Goal: Task Accomplishment & Management: Use online tool/utility

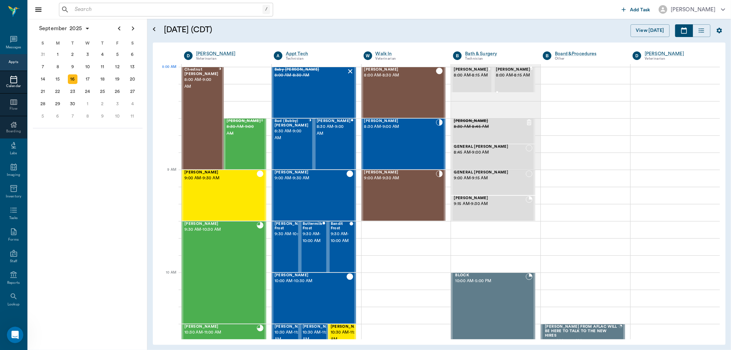
click at [504, 75] on span "8:00 AM - 8:15 AM" at bounding box center [513, 75] width 34 height 7
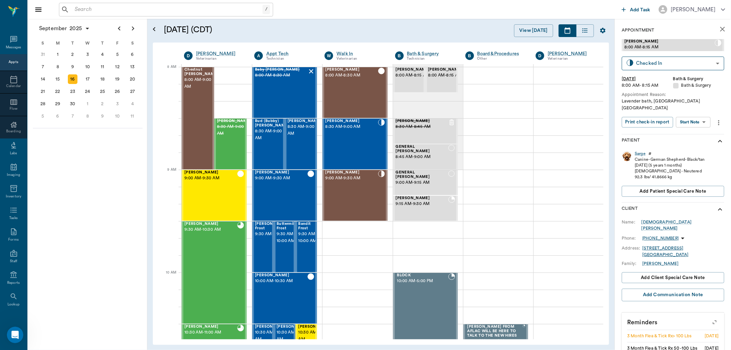
click at [704, 115] on body "/ ​ Add Task [PERSON_NAME] Nectar Messages Appts Calendar Flow Boarding Labs Im…" at bounding box center [365, 175] width 731 height 350
click at [698, 126] on li "Start SOAP" at bounding box center [694, 128] width 48 height 11
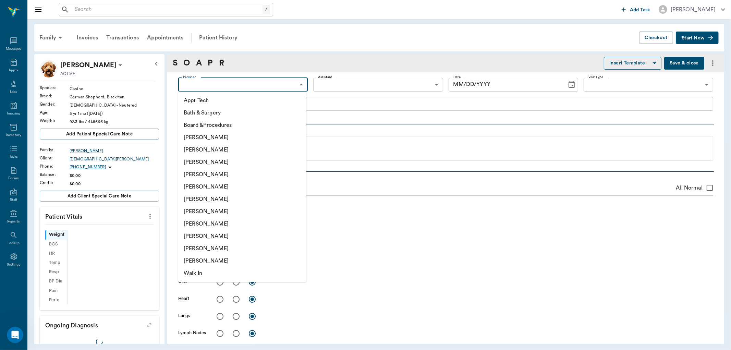
click at [254, 90] on body "/ ​ Add Task [PERSON_NAME] Nectar Messages Appts Labs Imaging Inventory Tasks F…" at bounding box center [365, 175] width 731 height 350
type input "63ec2f075fda476ae8351a4a"
type input "67479aab0de4f58b269e34fc"
type textarea "Lavender bath, [GEOGRAPHIC_DATA] [GEOGRAPHIC_DATA]"
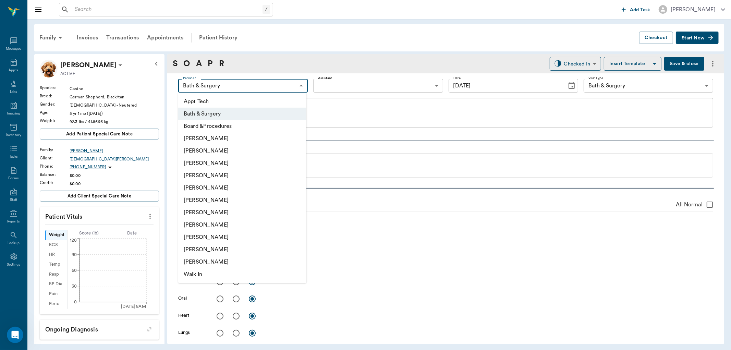
type input "[DATE]"
click at [234, 164] on li "[PERSON_NAME]" at bounding box center [242, 163] width 128 height 12
type input "642ef10e332a41444de2bad1"
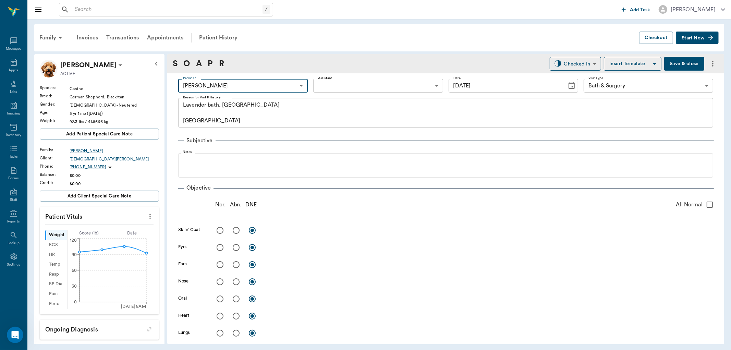
click at [146, 219] on icon "more" at bounding box center [150, 216] width 8 height 8
click at [103, 226] on span "Enter Vitals" at bounding box center [116, 227] width 58 height 7
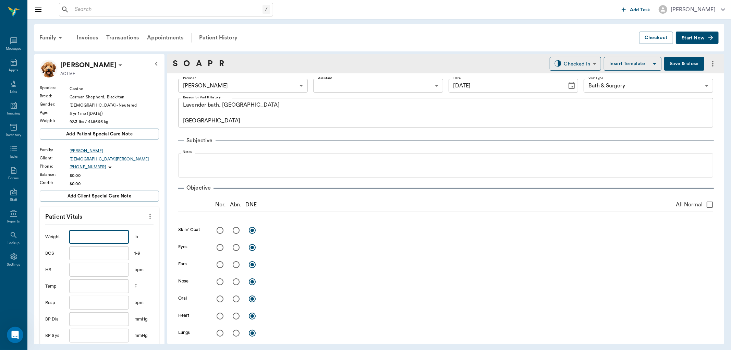
click at [89, 241] on input "text" at bounding box center [99, 237] width 60 height 14
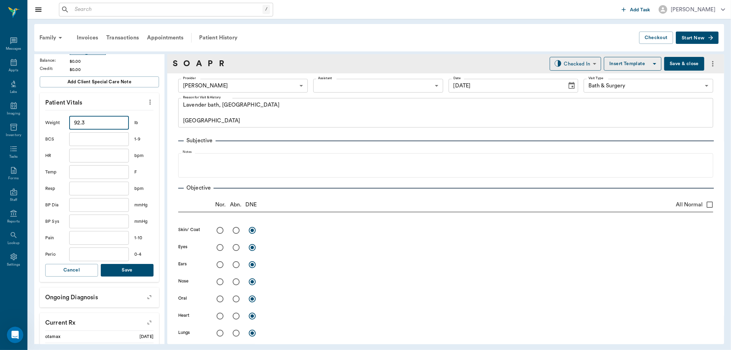
type input "92.3"
click at [142, 271] on button "Save" at bounding box center [127, 270] width 53 height 13
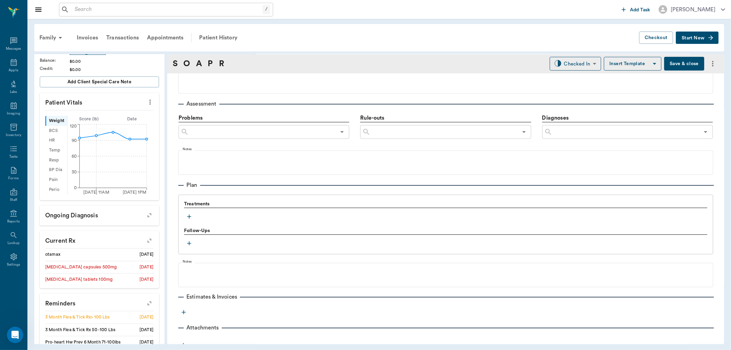
scroll to position [381, 0]
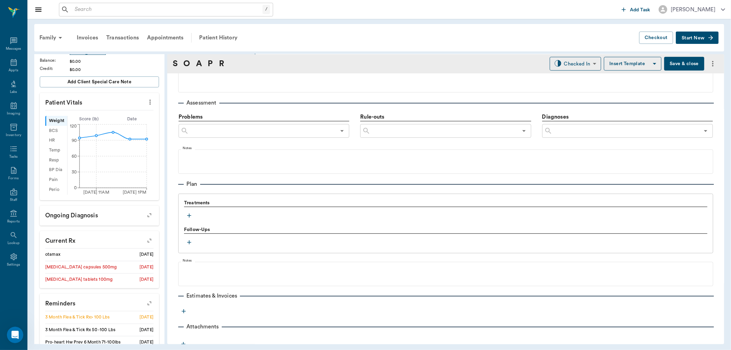
click at [190, 216] on icon "button" at bounding box center [189, 215] width 7 height 7
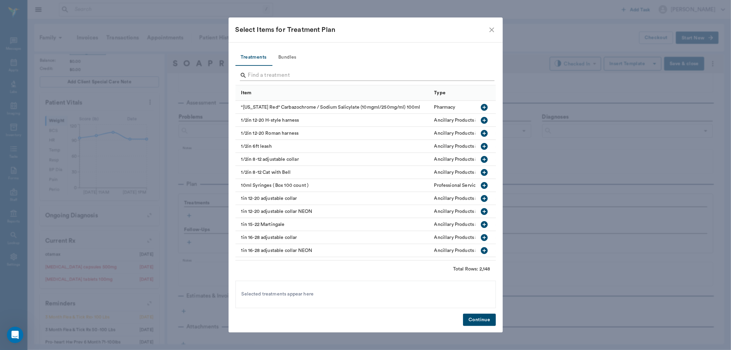
click at [282, 73] on input "Search" at bounding box center [366, 75] width 236 height 11
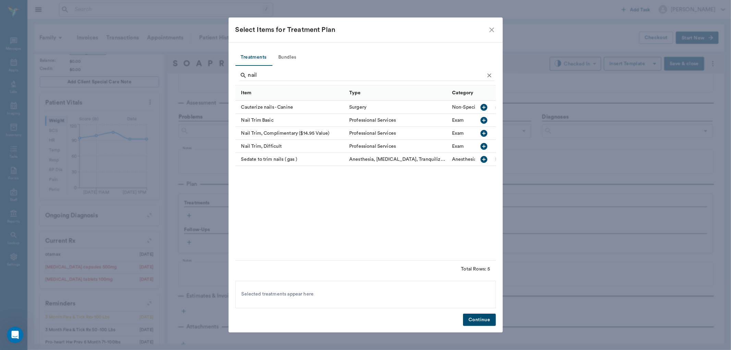
click at [489, 121] on button "button" at bounding box center [484, 120] width 12 height 12
click at [358, 75] on input "nail" at bounding box center [366, 75] width 236 height 11
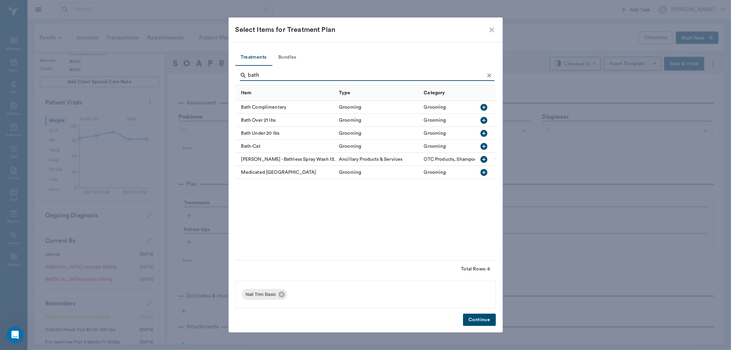
type input "bath"
click at [485, 118] on icon "button" at bounding box center [484, 120] width 7 height 7
click at [480, 317] on button "Continue" at bounding box center [479, 320] width 33 height 13
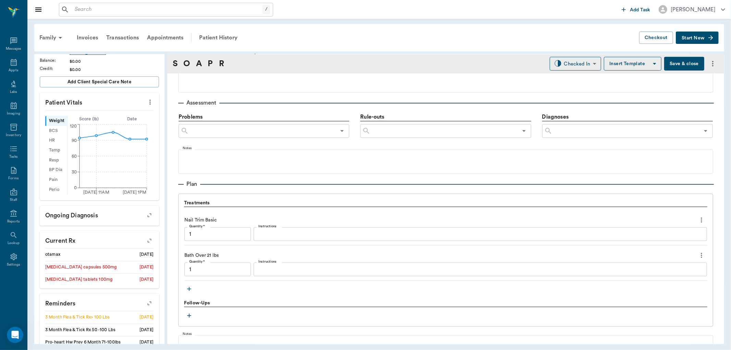
type input "1.00"
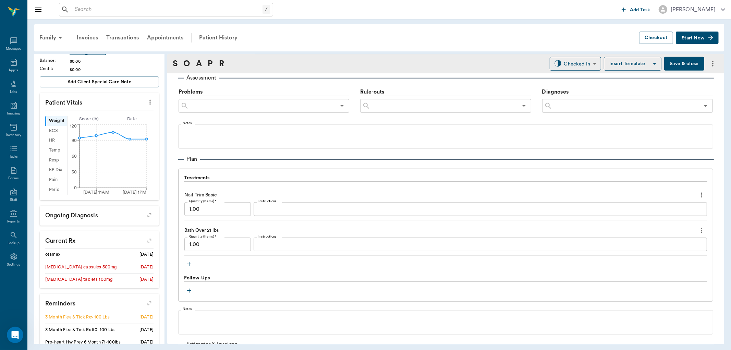
scroll to position [419, 0]
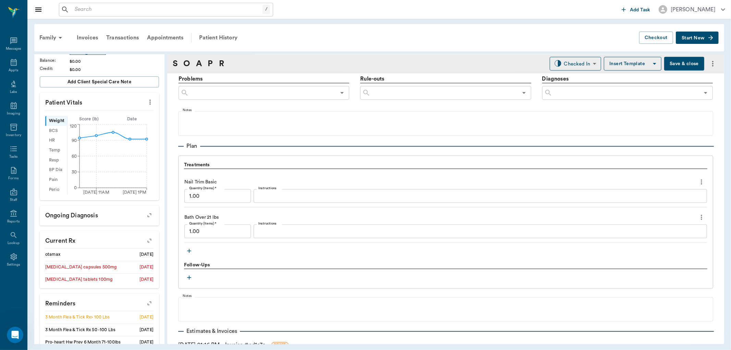
click at [145, 300] on button "button" at bounding box center [149, 302] width 17 height 17
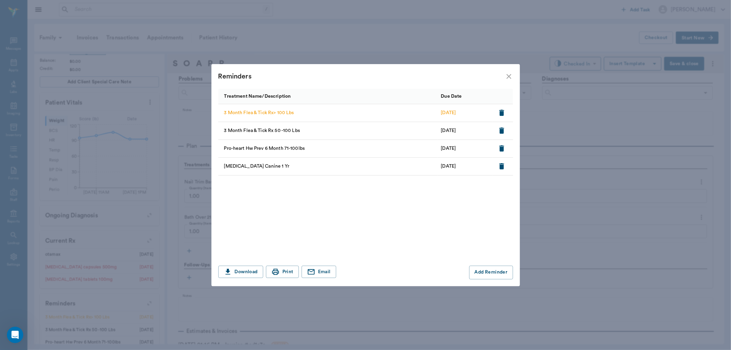
click at [501, 112] on icon "button" at bounding box center [501, 113] width 5 height 6
click at [506, 76] on icon "close" at bounding box center [509, 76] width 8 height 8
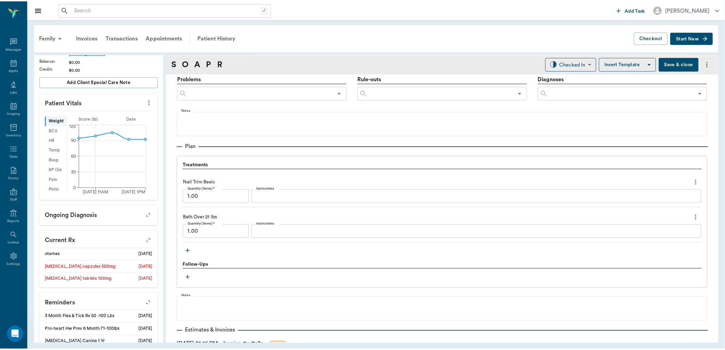
scroll to position [468, 0]
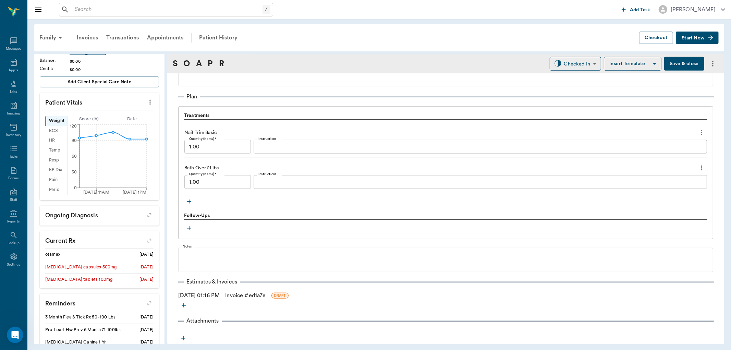
click at [251, 293] on link "Invoice # ed1a7e" at bounding box center [245, 295] width 40 height 8
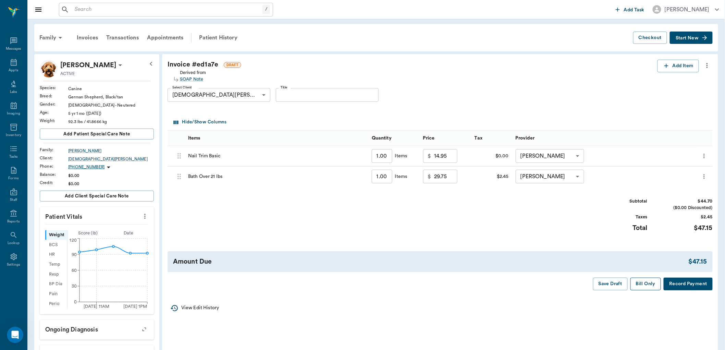
click at [649, 282] on button "Bill Only" at bounding box center [646, 284] width 31 height 13
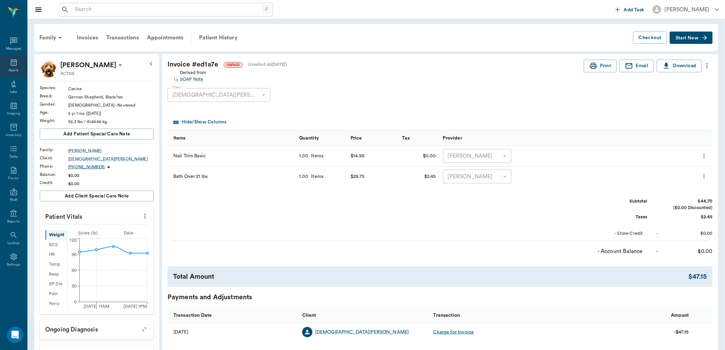
click at [8, 56] on div "Appts" at bounding box center [13, 67] width 27 height 22
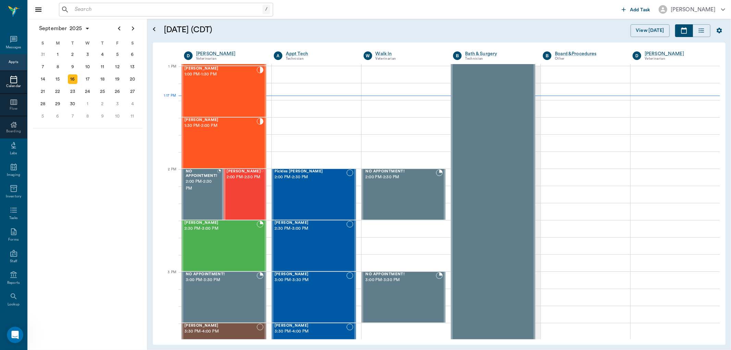
scroll to position [514, 0]
